Goal: Information Seeking & Learning: Find specific fact

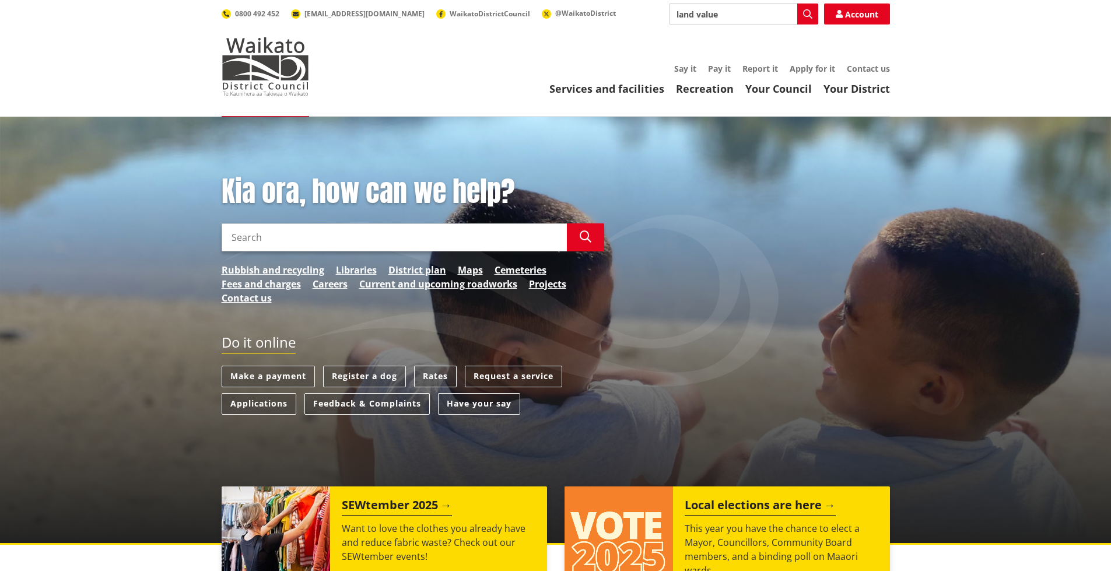
type input "land value"
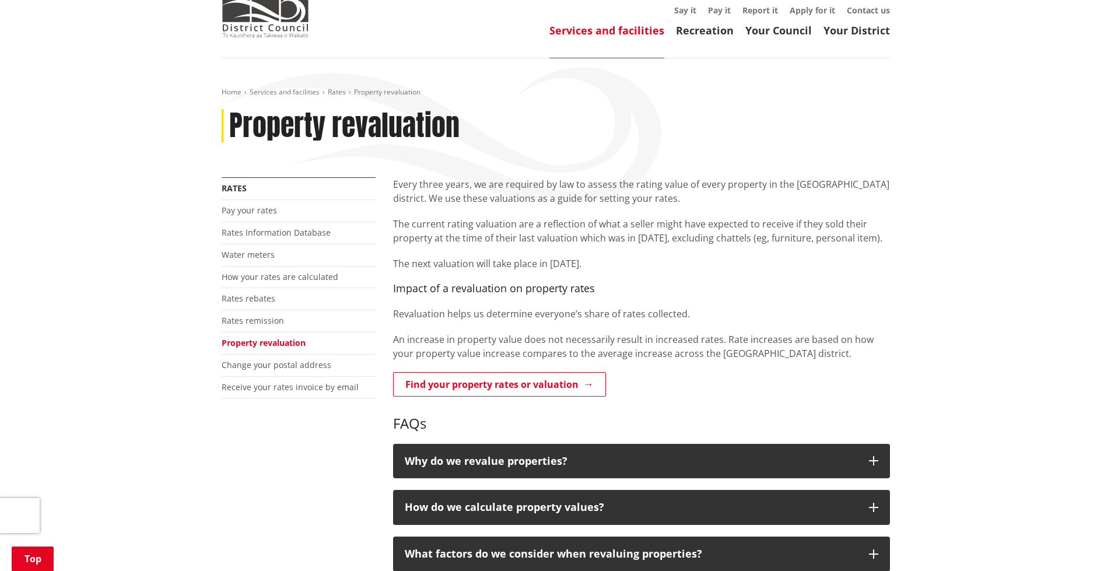
scroll to position [175, 0]
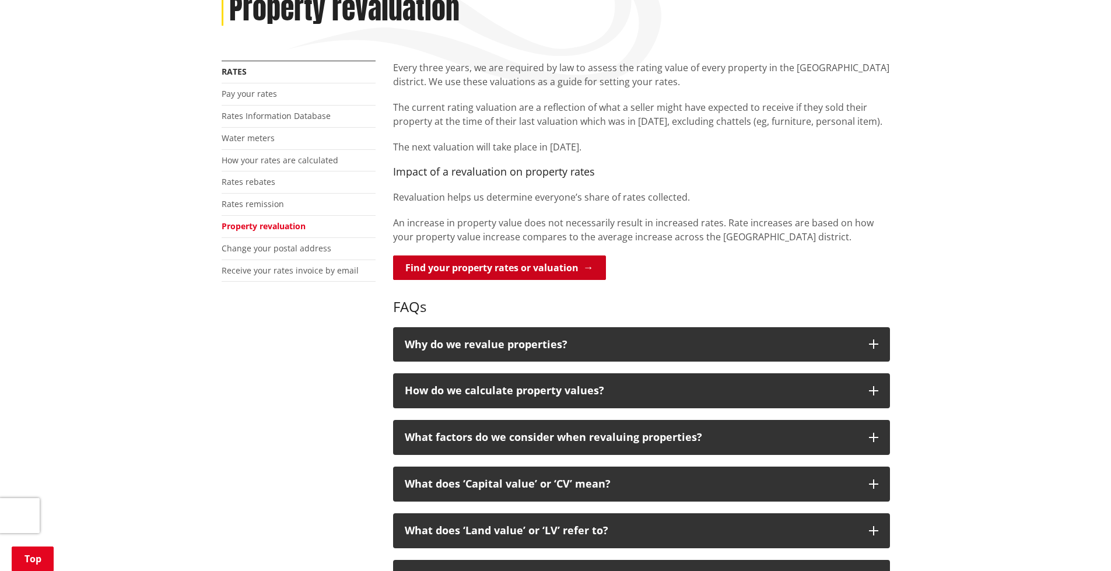
click at [545, 270] on link "Find your property rates or valuation" at bounding box center [499, 268] width 213 height 25
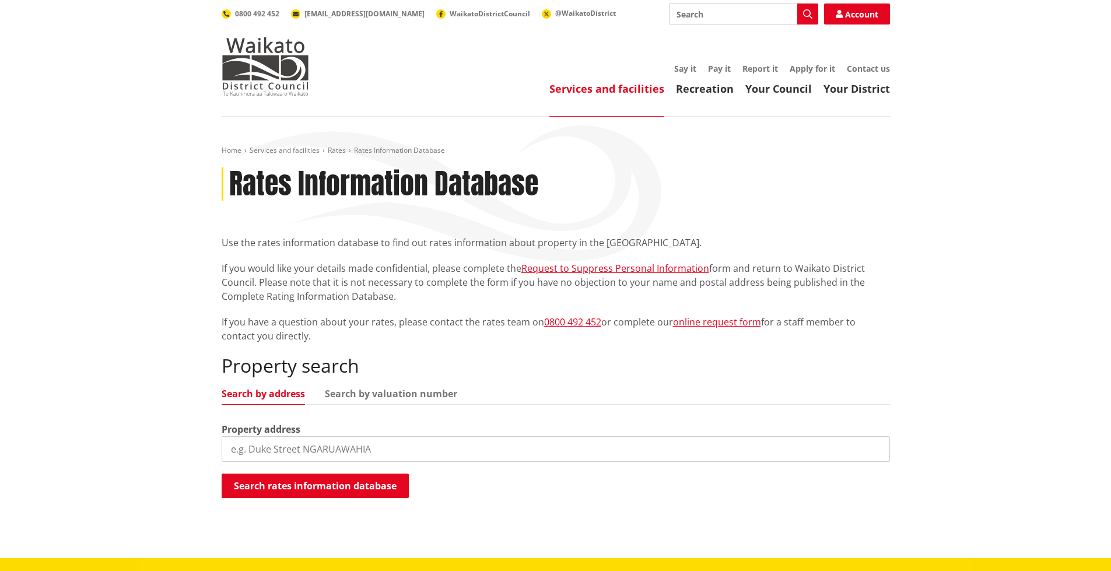
click at [364, 449] on input "search" at bounding box center [556, 449] width 669 height 26
type input "1"
type input "4\5 kaka st, piopio"
click at [349, 488] on button "Search rates information database" at bounding box center [315, 486] width 187 height 25
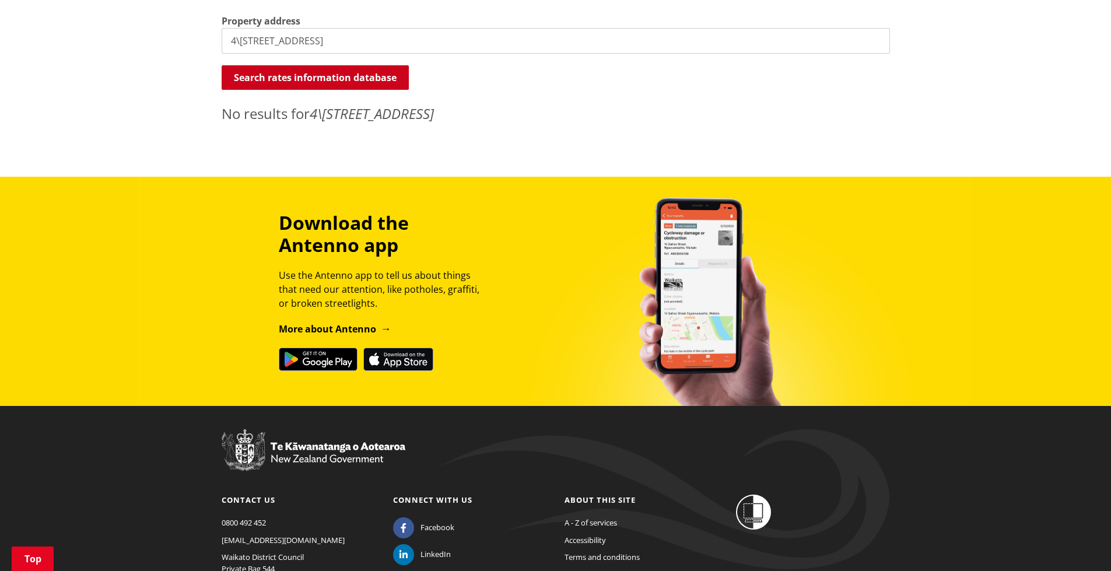
scroll to position [175, 0]
